Goal: Task Accomplishment & Management: Complete application form

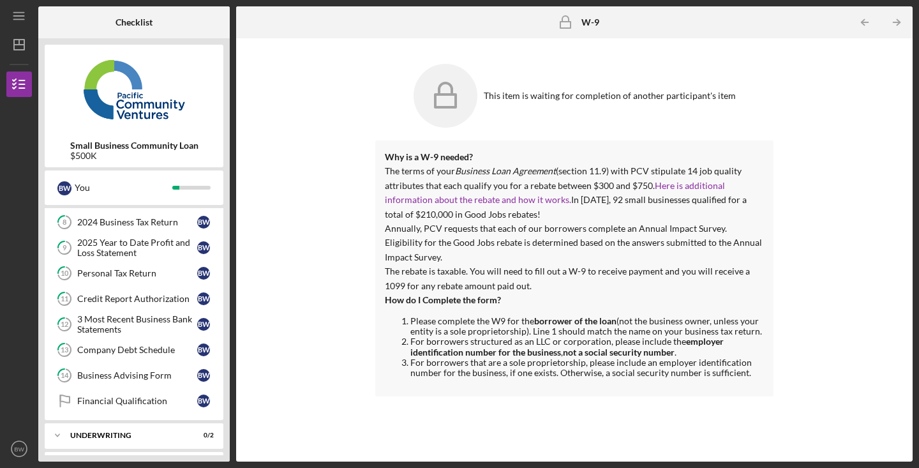
scroll to position [190, 0]
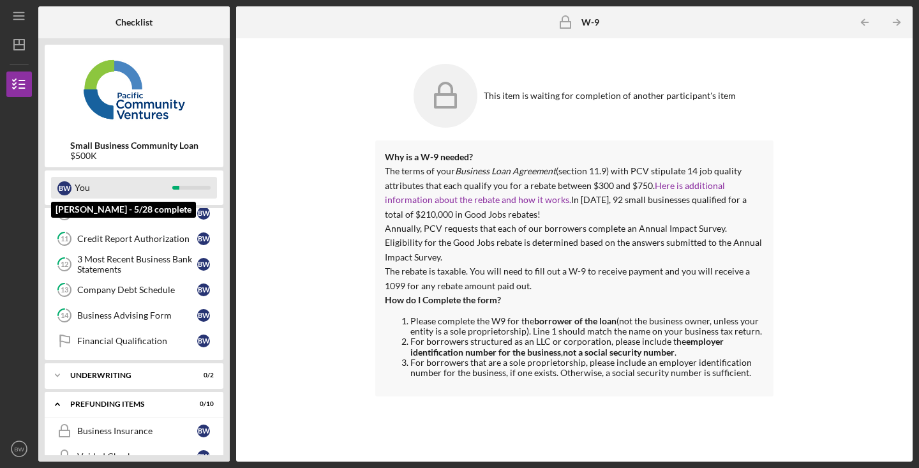
click at [113, 181] on div "You" at bounding box center [124, 188] width 98 height 22
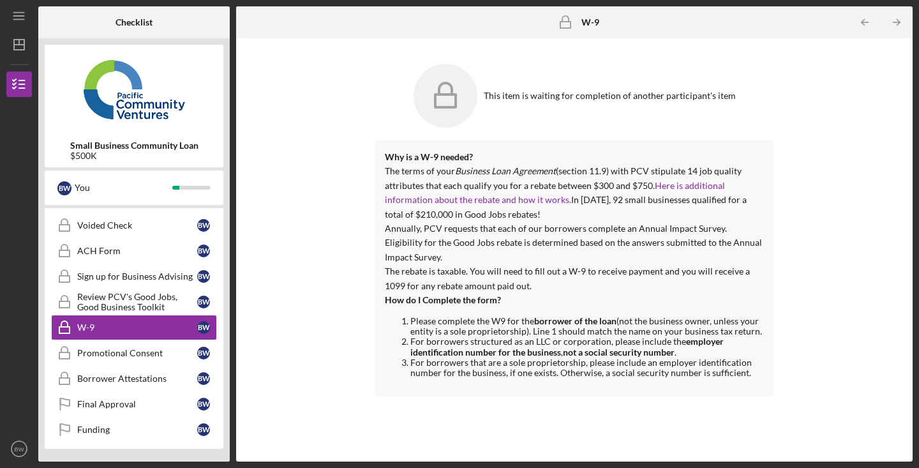
scroll to position [0, 0]
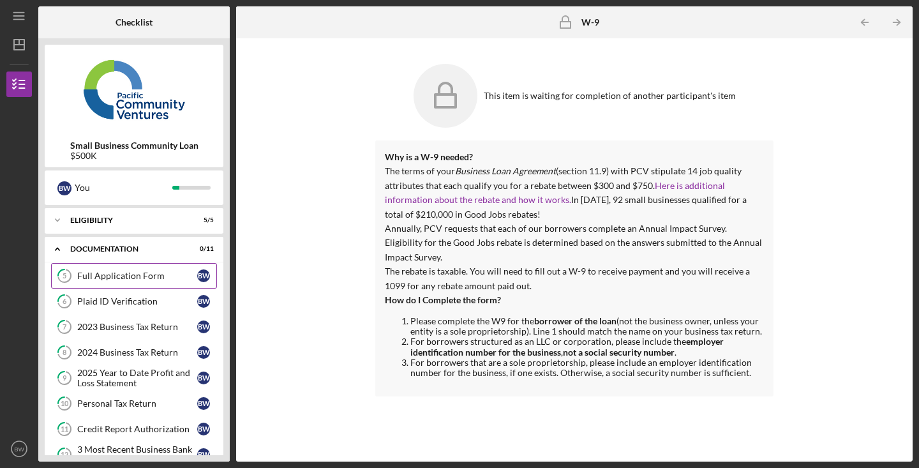
click at [133, 282] on link "5 Full Application Form B W" at bounding box center [134, 276] width 166 height 26
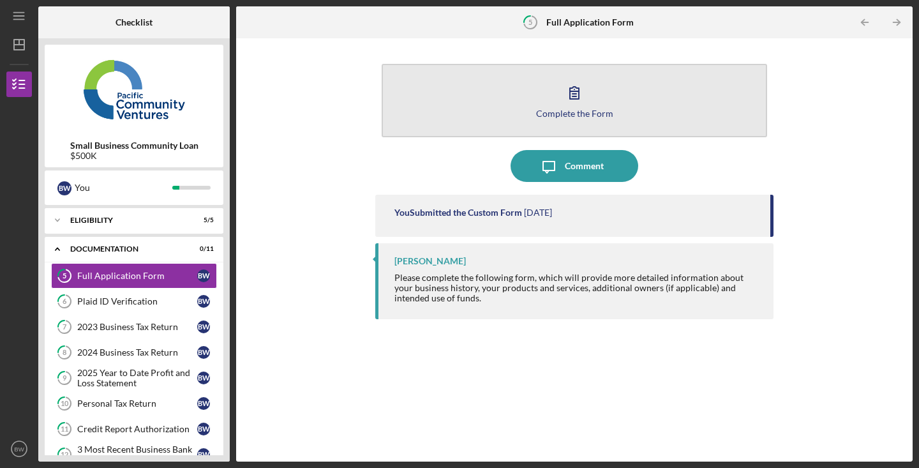
click at [557, 109] on div "Complete the Form" at bounding box center [574, 114] width 77 height 10
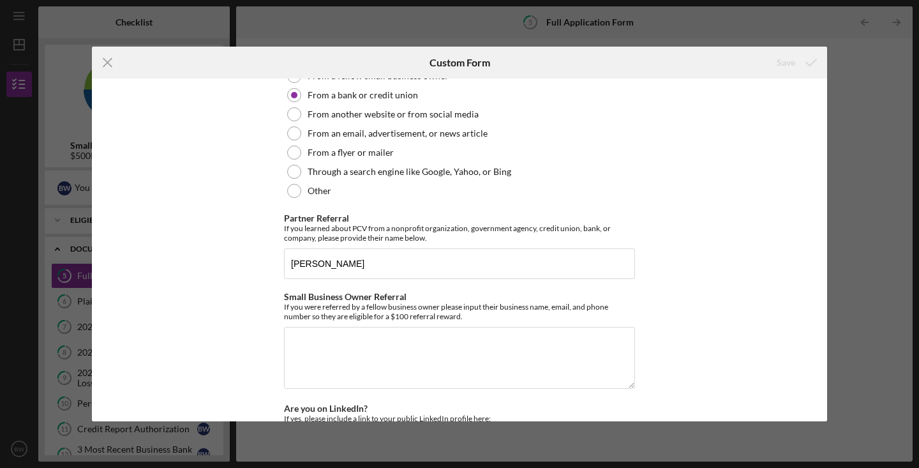
scroll to position [1764, 0]
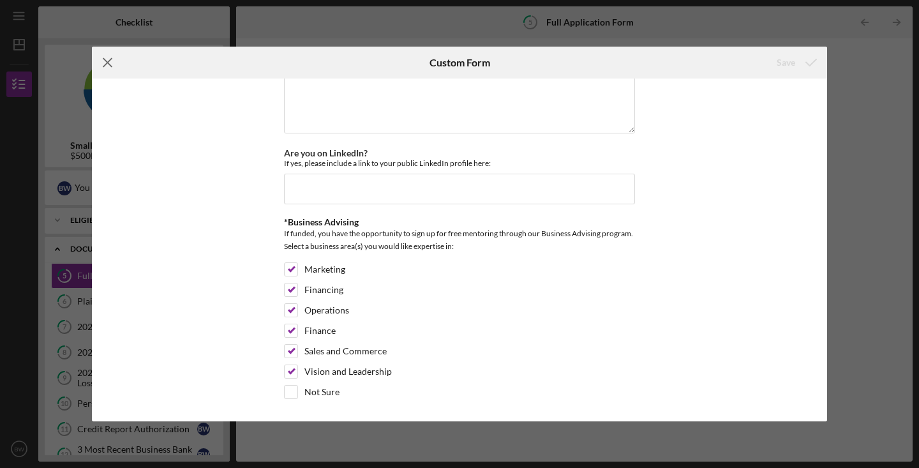
click at [111, 61] on icon "Icon/Menu Close" at bounding box center [108, 63] width 32 height 32
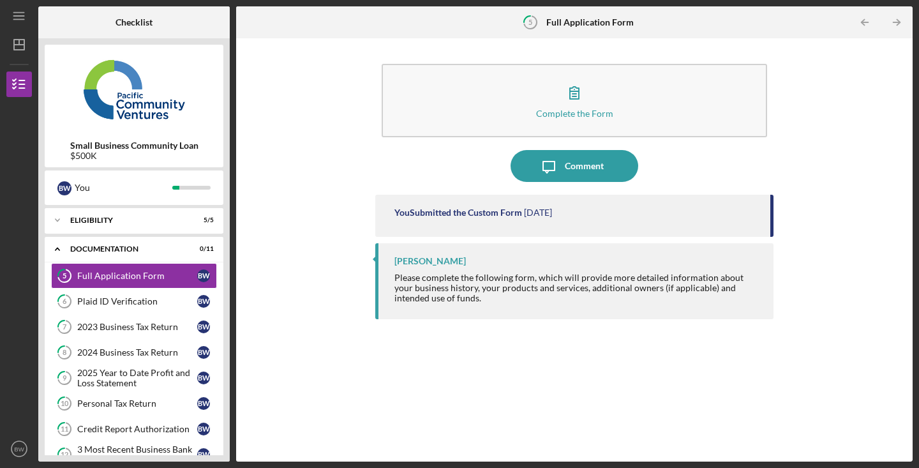
click at [299, 309] on div "Complete the Form Form Icon/Message Comment You Submitted the Custom Form [DATE…" at bounding box center [575, 250] width 664 height 410
